Goal: Transaction & Acquisition: Subscribe to service/newsletter

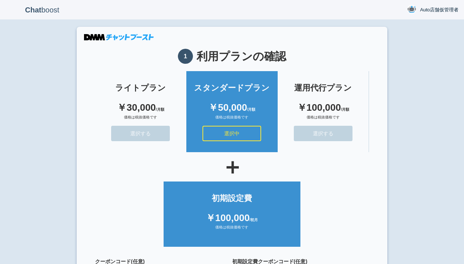
scroll to position [66, 0]
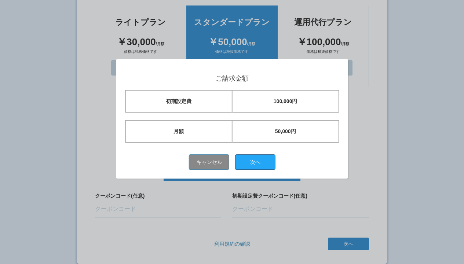
click at [258, 162] on button "次へ" at bounding box center [255, 161] width 40 height 15
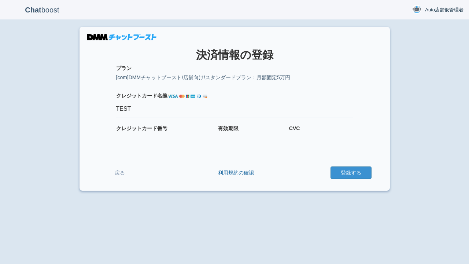
type input "TEST"
click at [351, 173] on button "登録する" at bounding box center [351, 172] width 41 height 12
